Goal: Navigation & Orientation: Find specific page/section

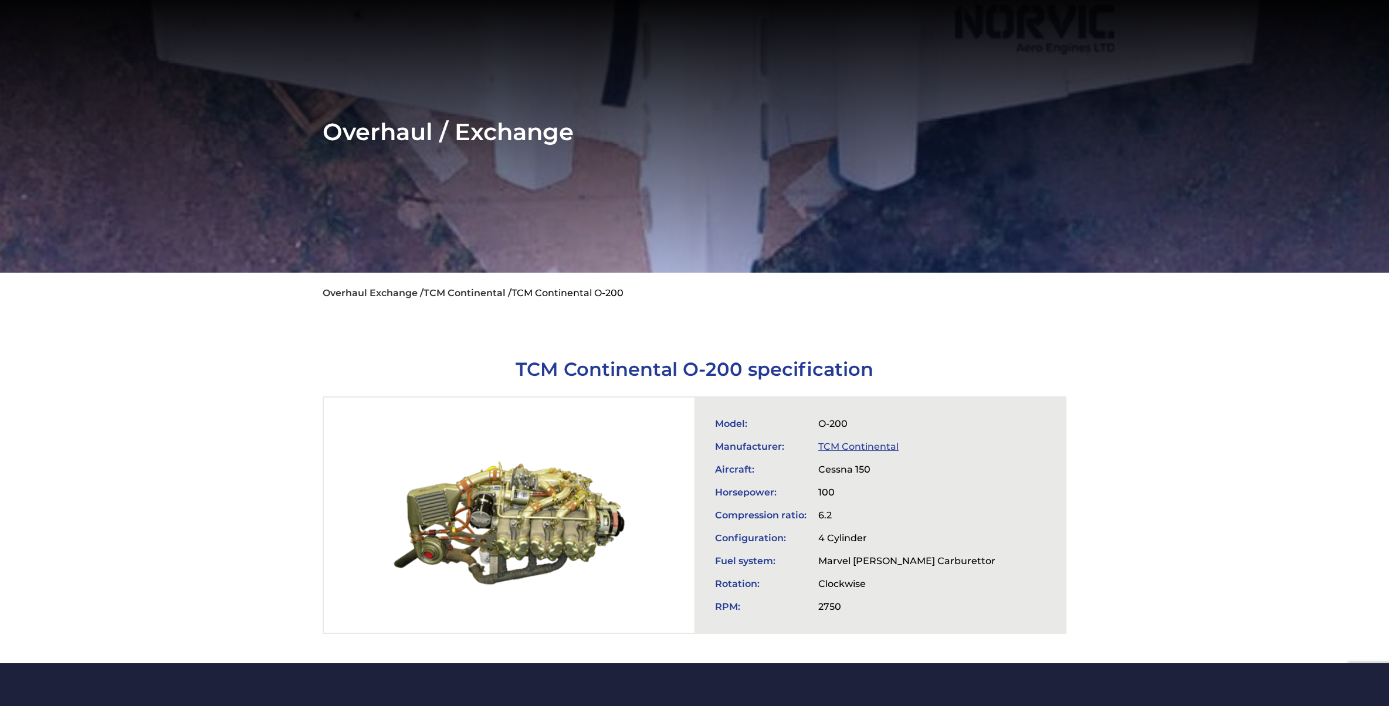
scroll to position [78, 0]
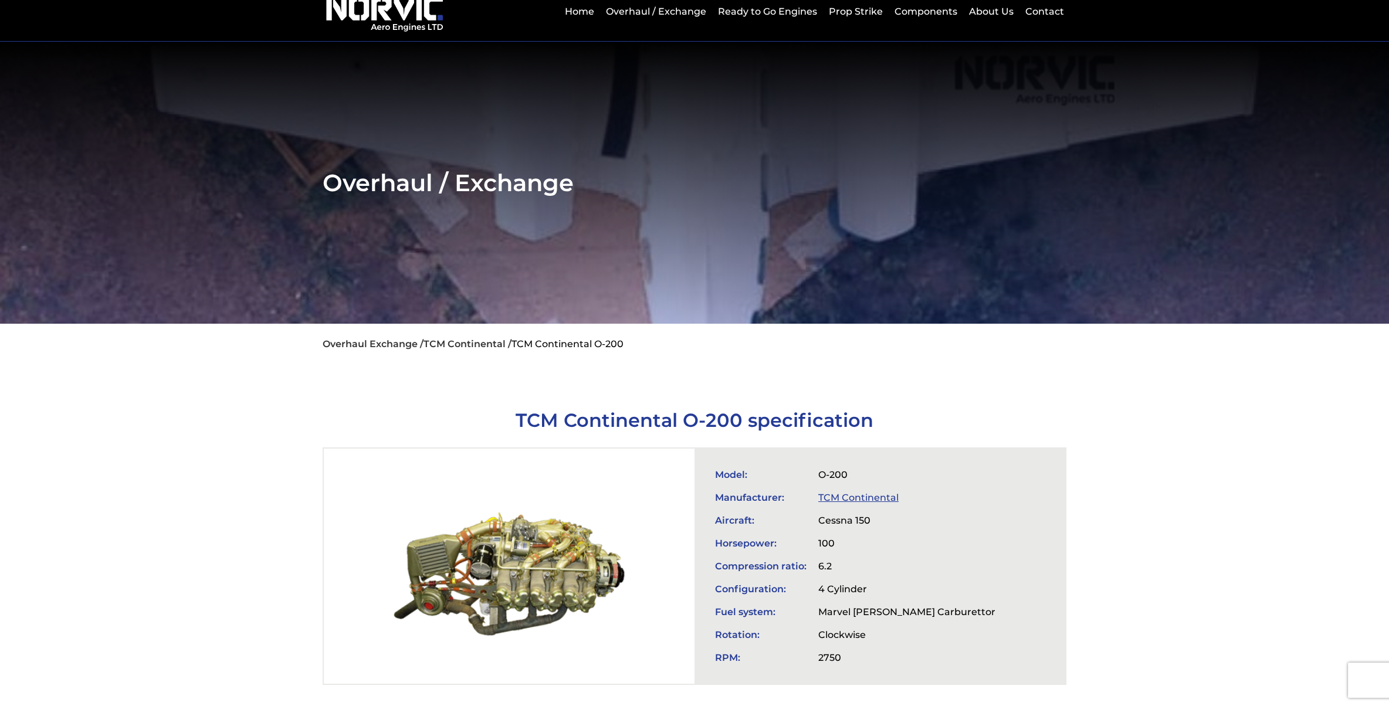
click at [459, 347] on link "TCM Continental /" at bounding box center [468, 343] width 88 height 11
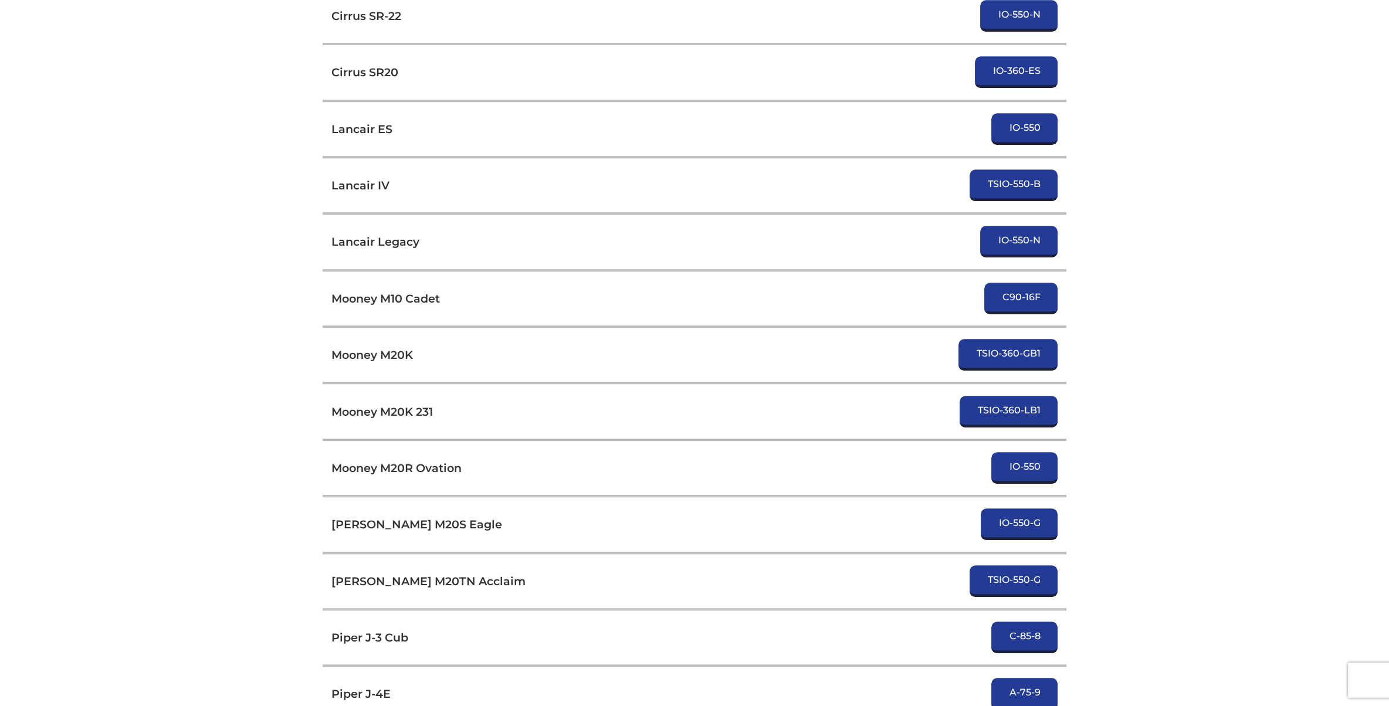
scroll to position [3989, 0]
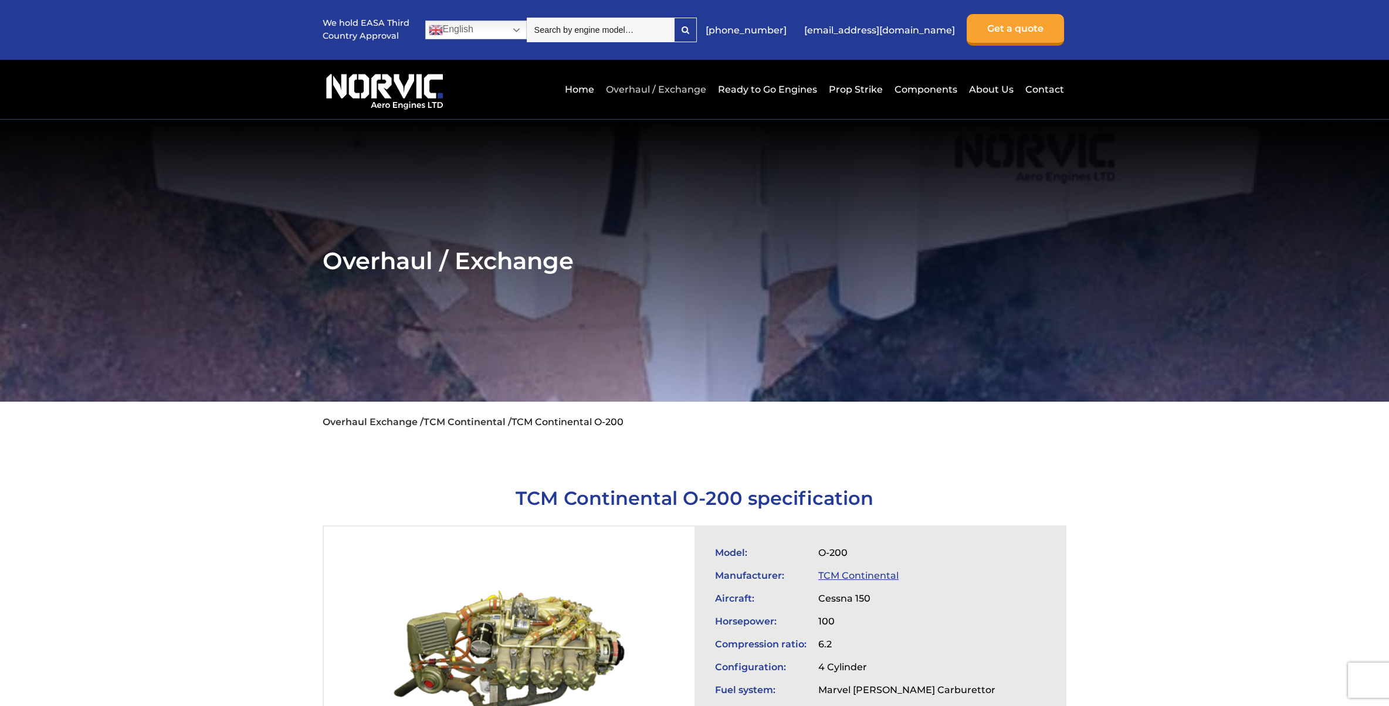
click at [676, 92] on link "Overhaul / Exchange" at bounding box center [655, 89] width 106 height 29
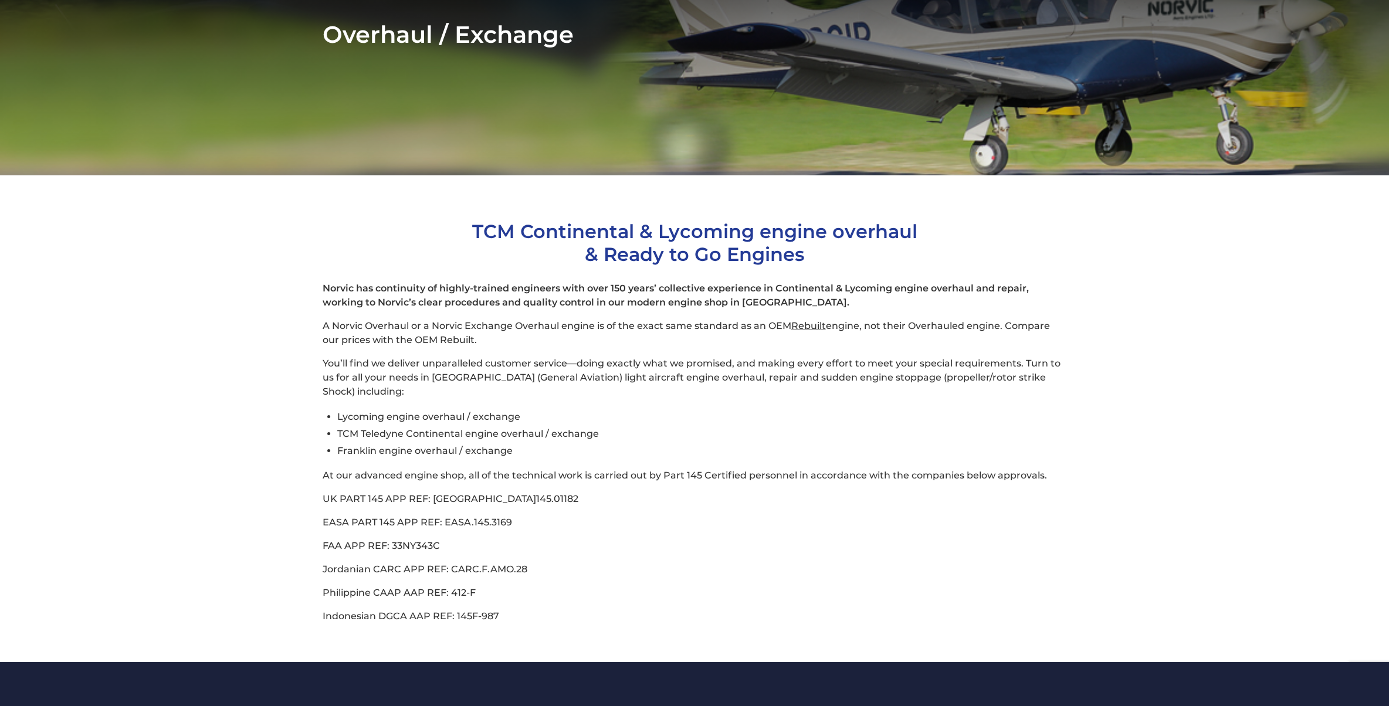
scroll to position [235, 0]
